Goal: Navigation & Orientation: Find specific page/section

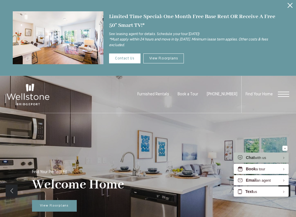
click at [290, 5] on icon "Close Alert" at bounding box center [290, 5] width 5 height 5
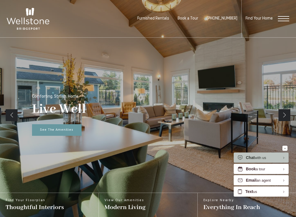
click at [287, 21] on div "Find Your Home" at bounding box center [265, 18] width 48 height 37
click at [286, 19] on span "Open Menu" at bounding box center [283, 18] width 11 height 5
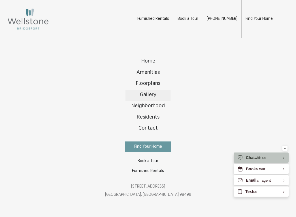
click at [155, 92] on link "Gallery" at bounding box center [148, 95] width 45 height 11
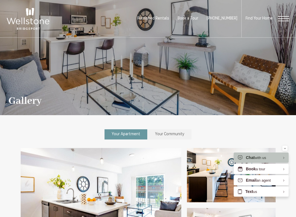
click at [282, 22] on div "Find Your Home" at bounding box center [265, 18] width 48 height 37
click at [284, 18] on span "Open Menu" at bounding box center [283, 18] width 11 height 5
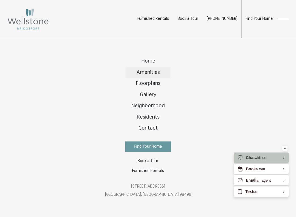
click at [155, 68] on link "Amenities" at bounding box center [148, 72] width 45 height 11
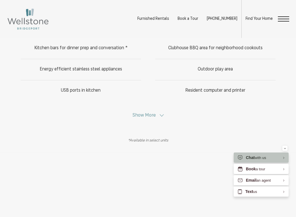
scroll to position [261, 0]
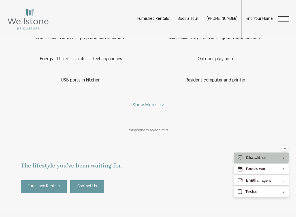
click at [157, 104] on button "Show More" at bounding box center [148, 105] width 35 height 5
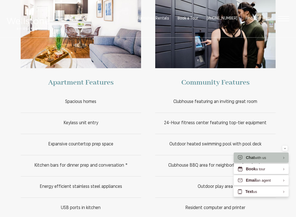
scroll to position [0, 0]
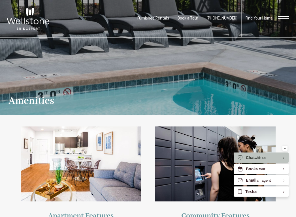
click at [158, 18] on span "Furnished Rentals" at bounding box center [153, 18] width 32 height 4
click at [279, 19] on span "Open Menu" at bounding box center [283, 18] width 11 height 5
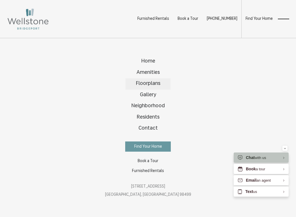
click at [152, 84] on span "Floorplans" at bounding box center [148, 83] width 25 height 5
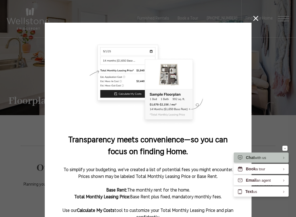
click at [257, 16] on icon at bounding box center [255, 18] width 5 height 5
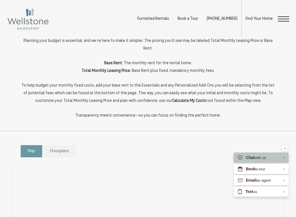
scroll to position [141, 0]
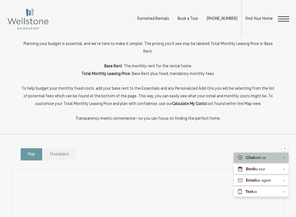
click at [67, 152] on span "Floorplans" at bounding box center [59, 155] width 19 height 6
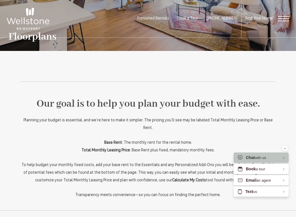
scroll to position [0, 0]
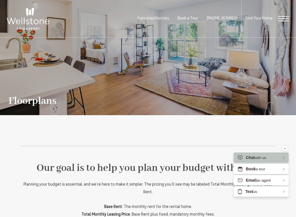
click at [33, 18] on img at bounding box center [28, 19] width 43 height 22
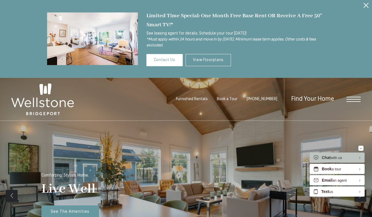
click at [351, 99] on span "Open Menu" at bounding box center [353, 99] width 14 height 1
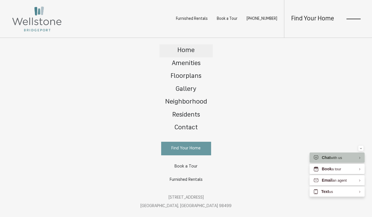
click at [191, 51] on span "Home" at bounding box center [185, 50] width 17 height 7
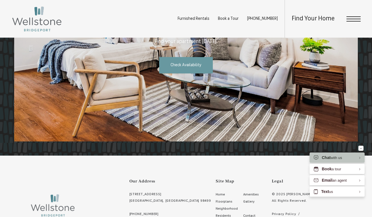
scroll to position [927, 0]
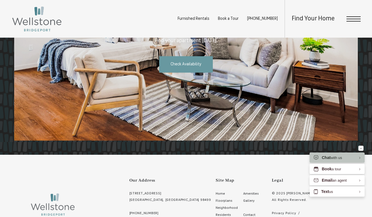
click at [191, 64] on div at bounding box center [185, 45] width 343 height 191
